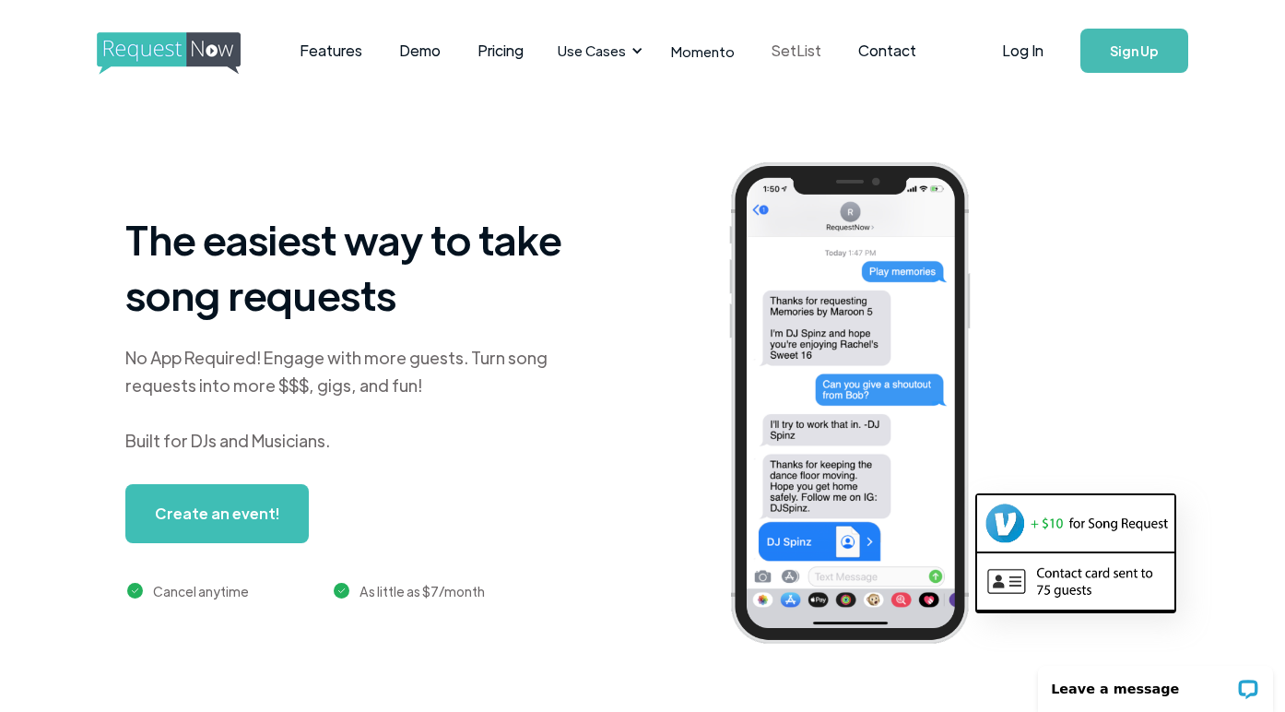
click at [807, 44] on link "SetList" at bounding box center [796, 50] width 87 height 57
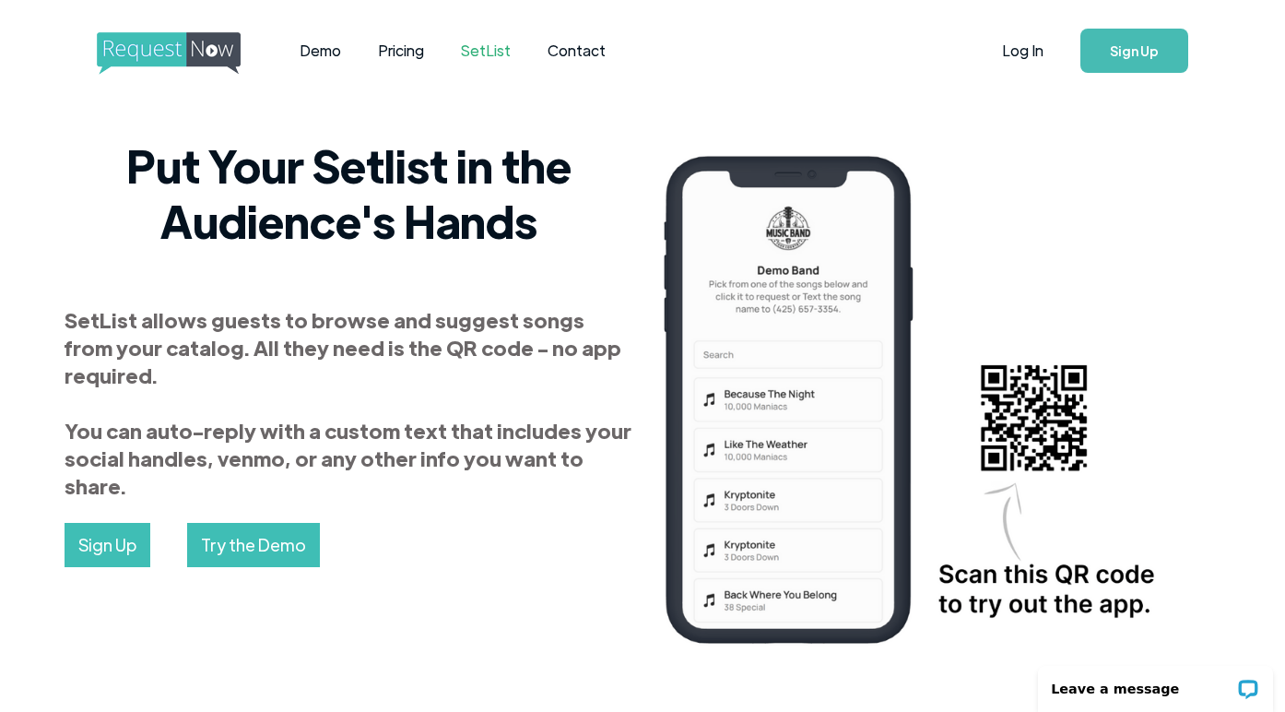
click at [199, 42] on img "home" at bounding box center [186, 53] width 178 height 42
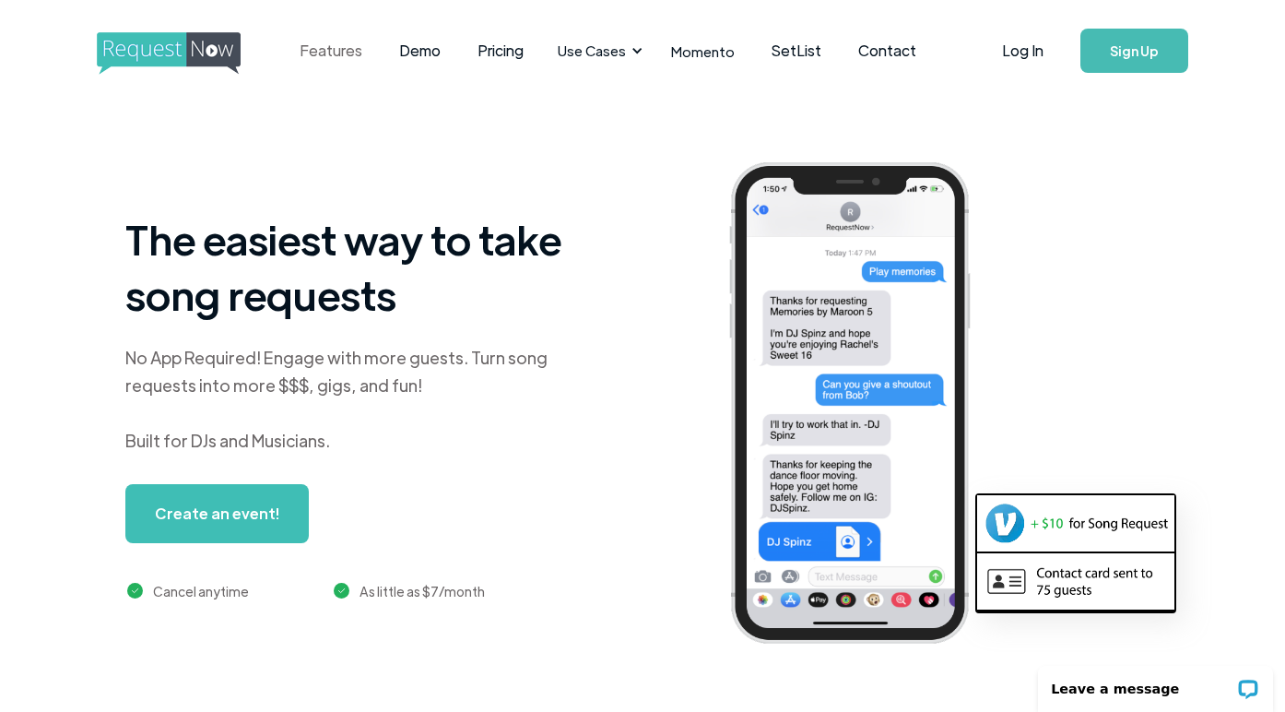
click at [345, 46] on link "Features" at bounding box center [331, 50] width 100 height 57
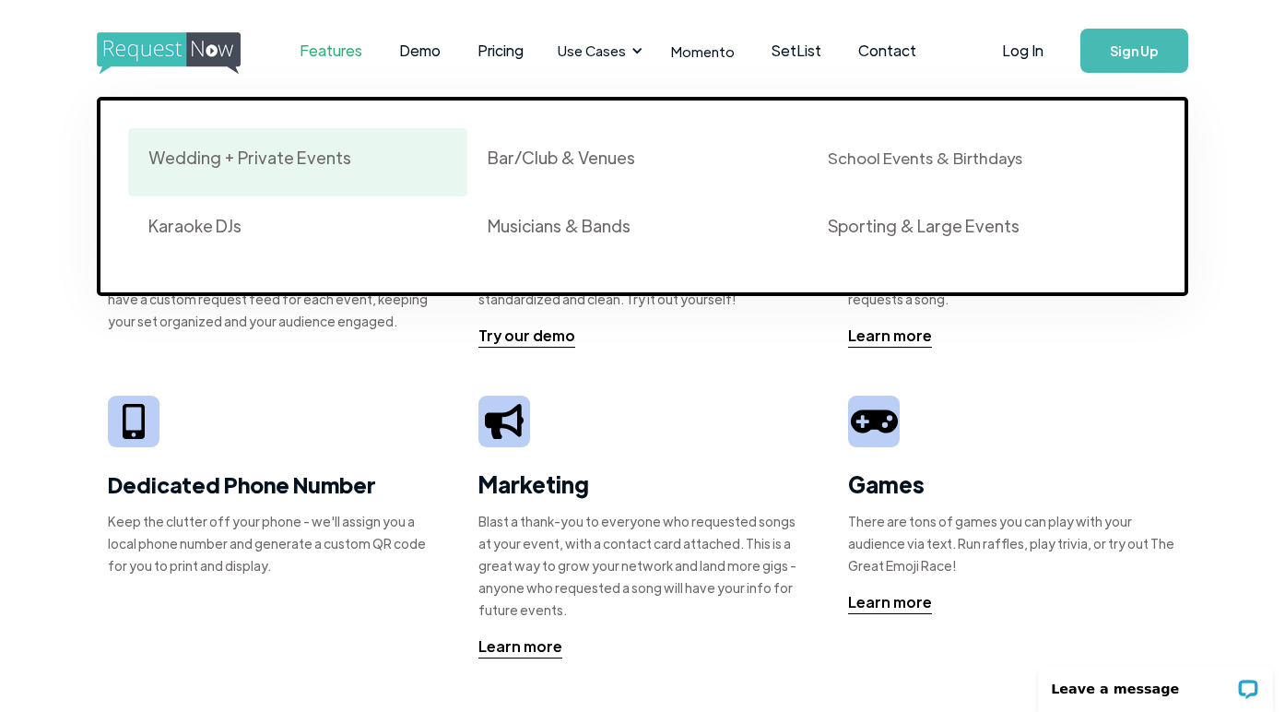
click at [272, 168] on div "Wedding + Private Events" at bounding box center [249, 158] width 203 height 22
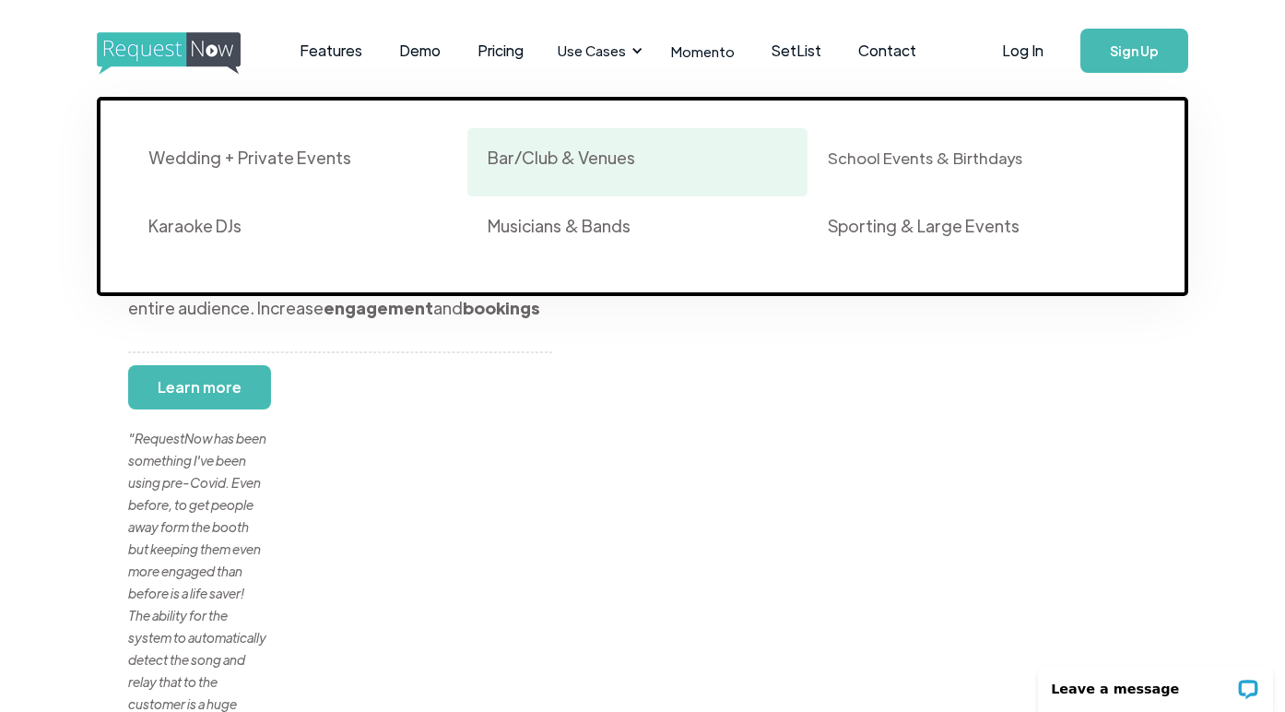
click at [564, 159] on div "Bar/Club & Venues" at bounding box center [562, 158] width 148 height 22
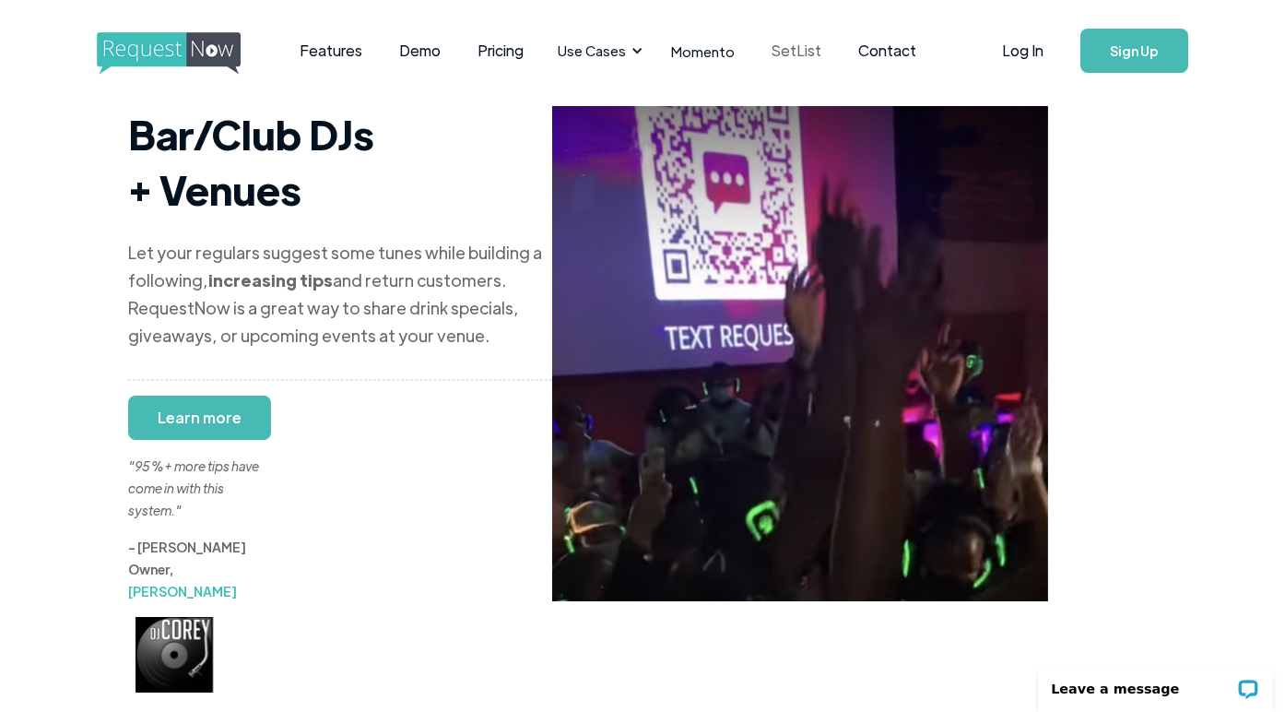
click at [786, 53] on link "SetList" at bounding box center [796, 50] width 87 height 57
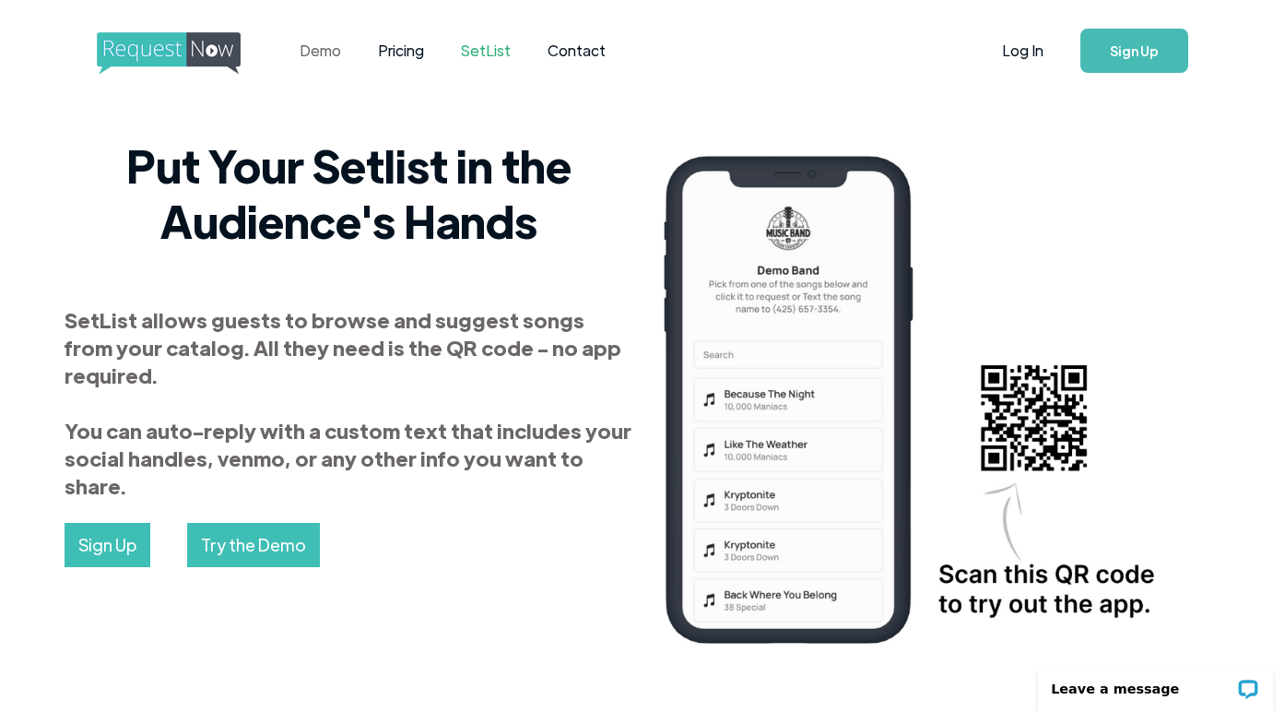
click at [327, 56] on link "Demo" at bounding box center [320, 50] width 78 height 57
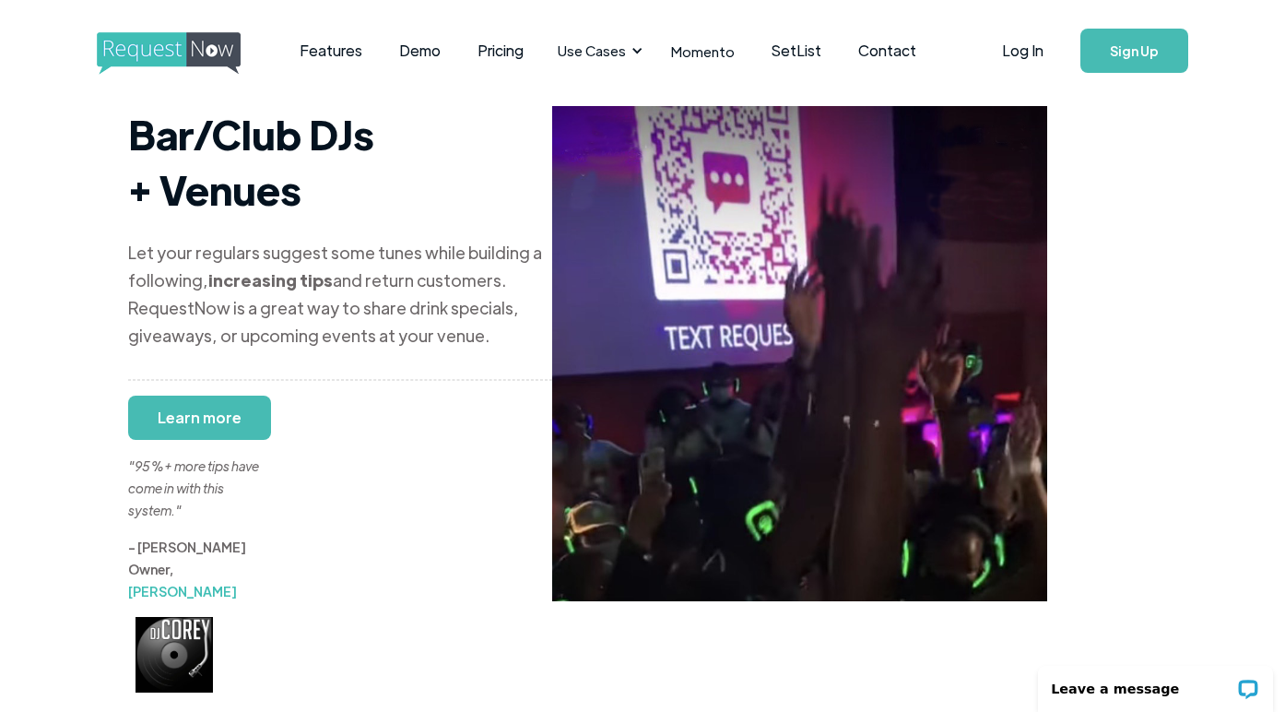
click at [212, 56] on img "home" at bounding box center [186, 53] width 178 height 42
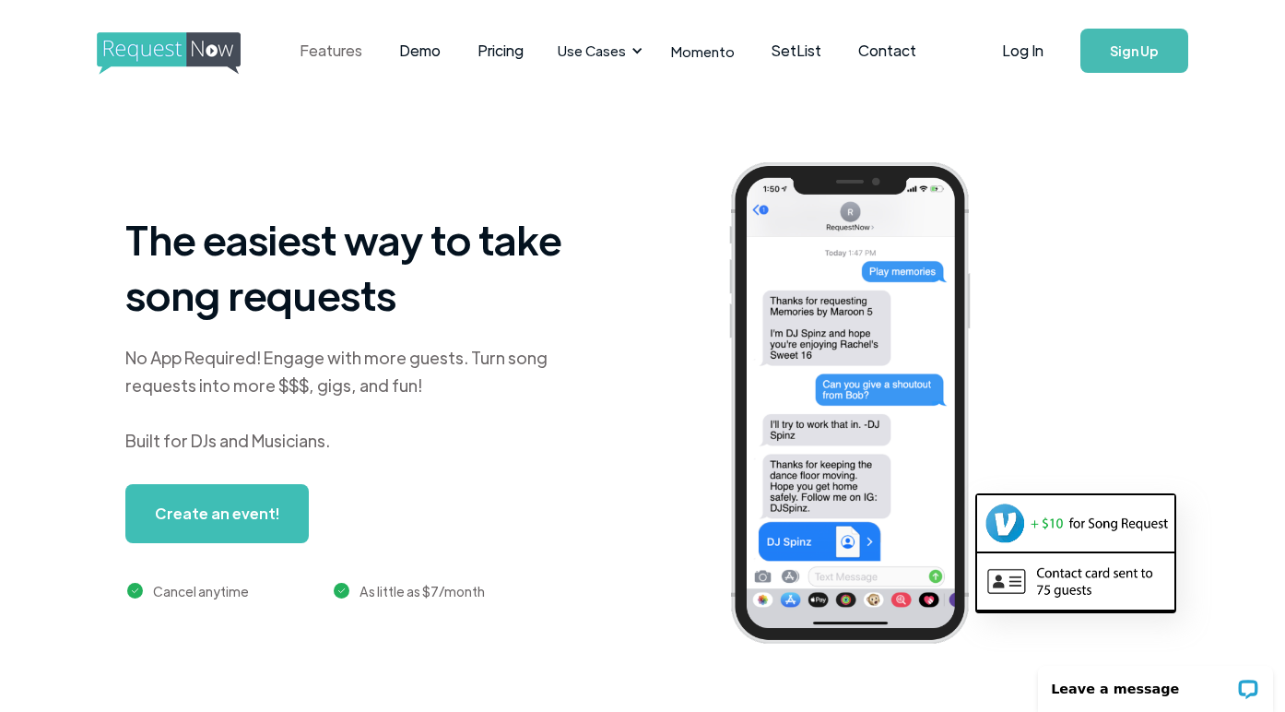
click at [339, 51] on link "Features" at bounding box center [331, 50] width 100 height 57
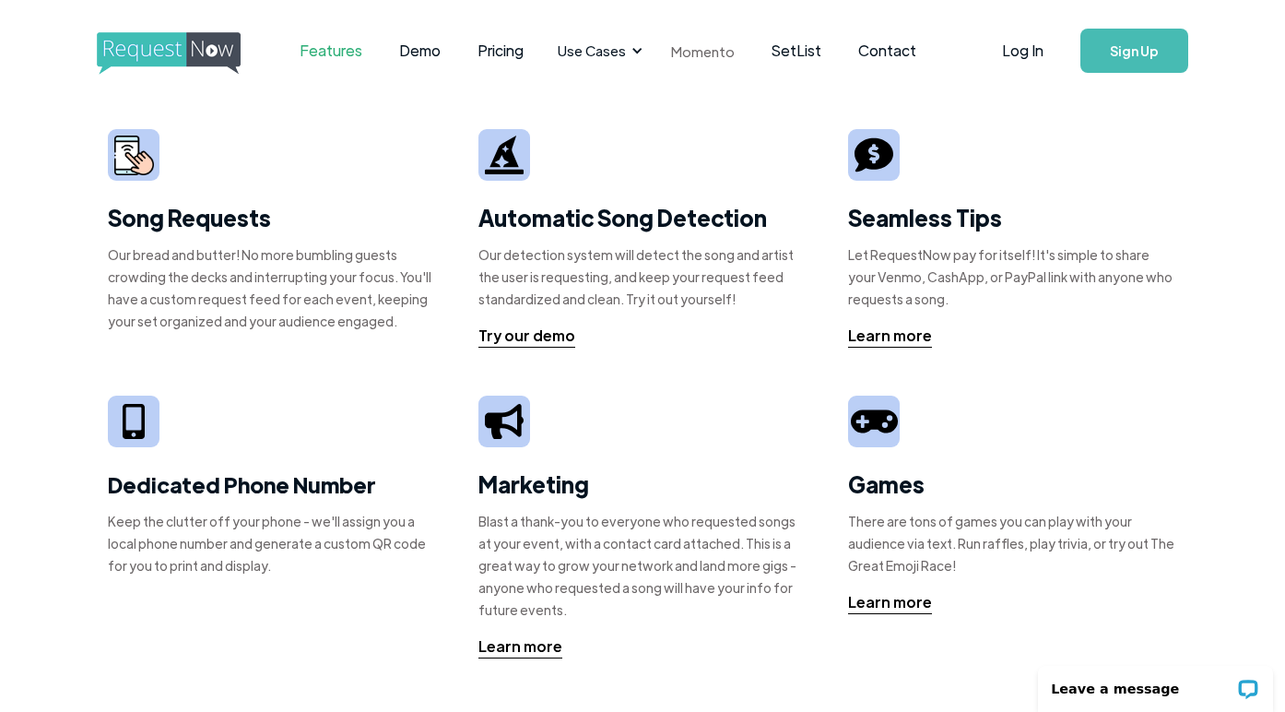
click at [696, 55] on link "Momento" at bounding box center [703, 51] width 100 height 54
